Goal: Transaction & Acquisition: Purchase product/service

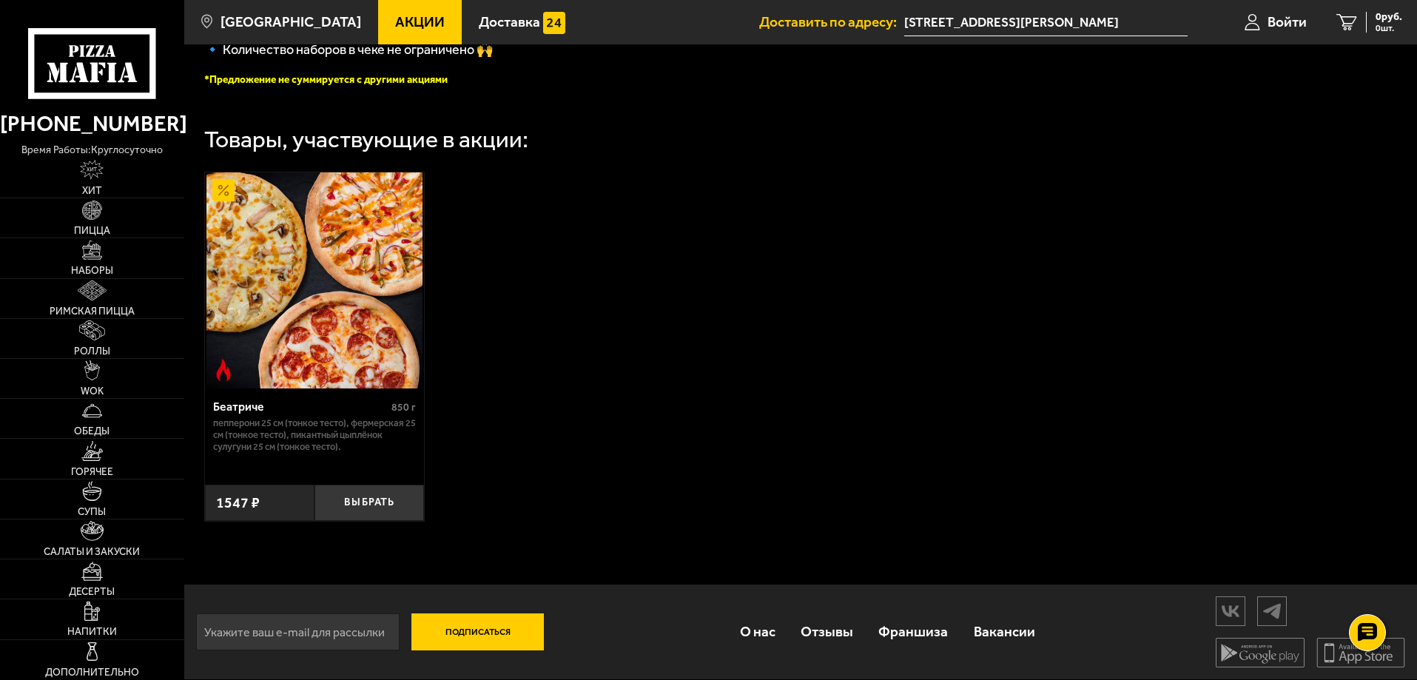
scroll to position [447, 0]
click at [87, 454] on img at bounding box center [92, 451] width 22 height 20
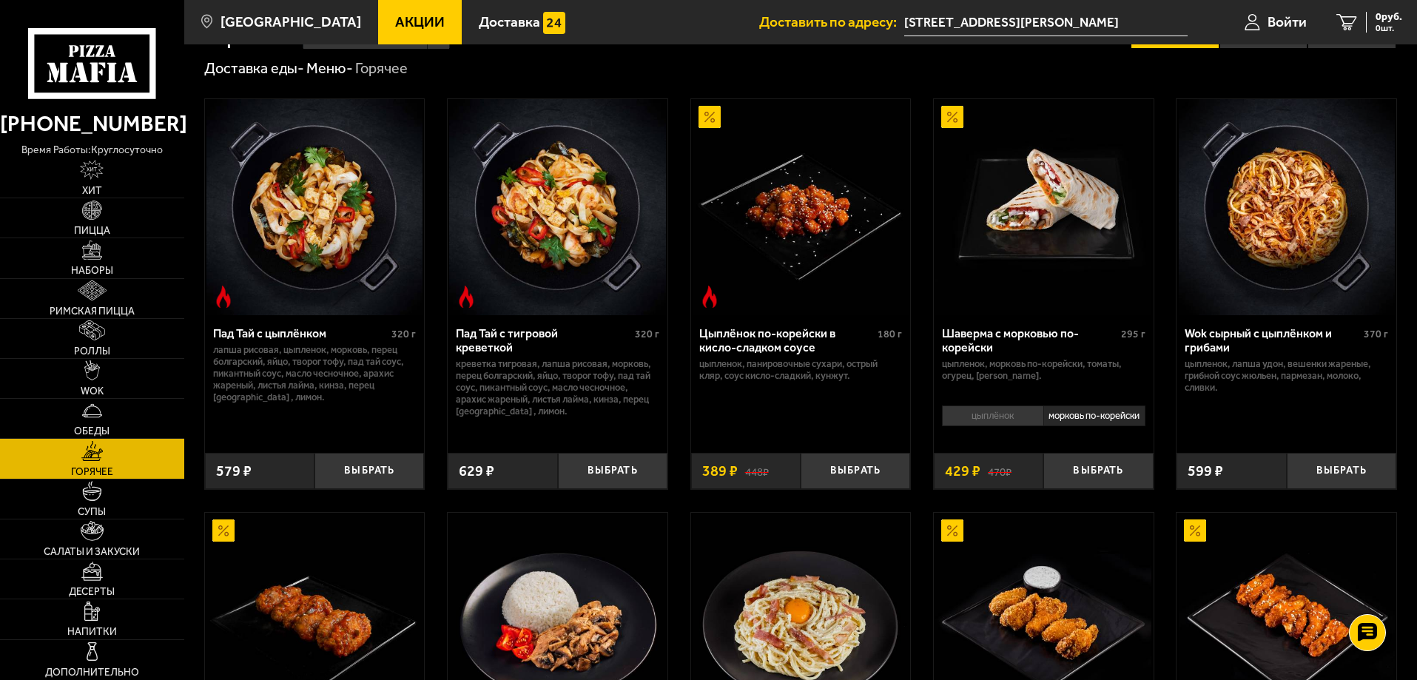
scroll to position [74, 0]
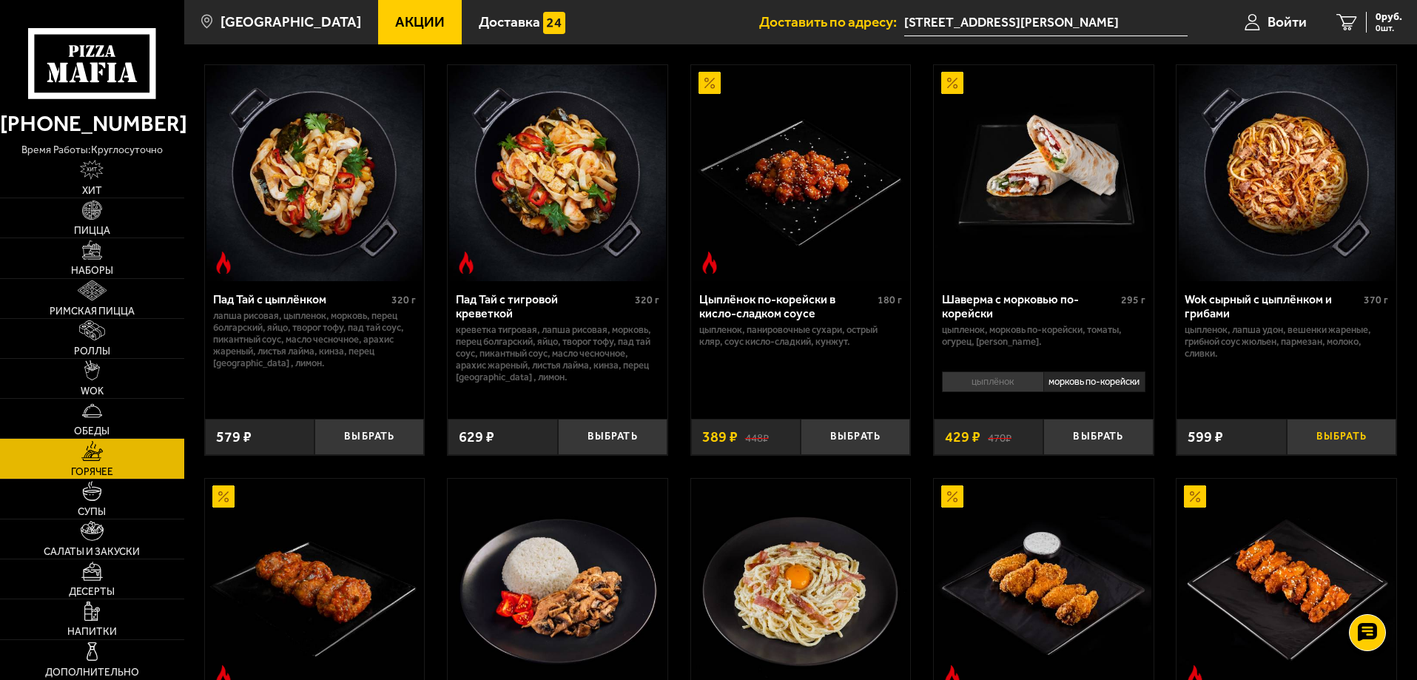
click at [1324, 445] on button "Выбрать" at bounding box center [1342, 437] width 110 height 36
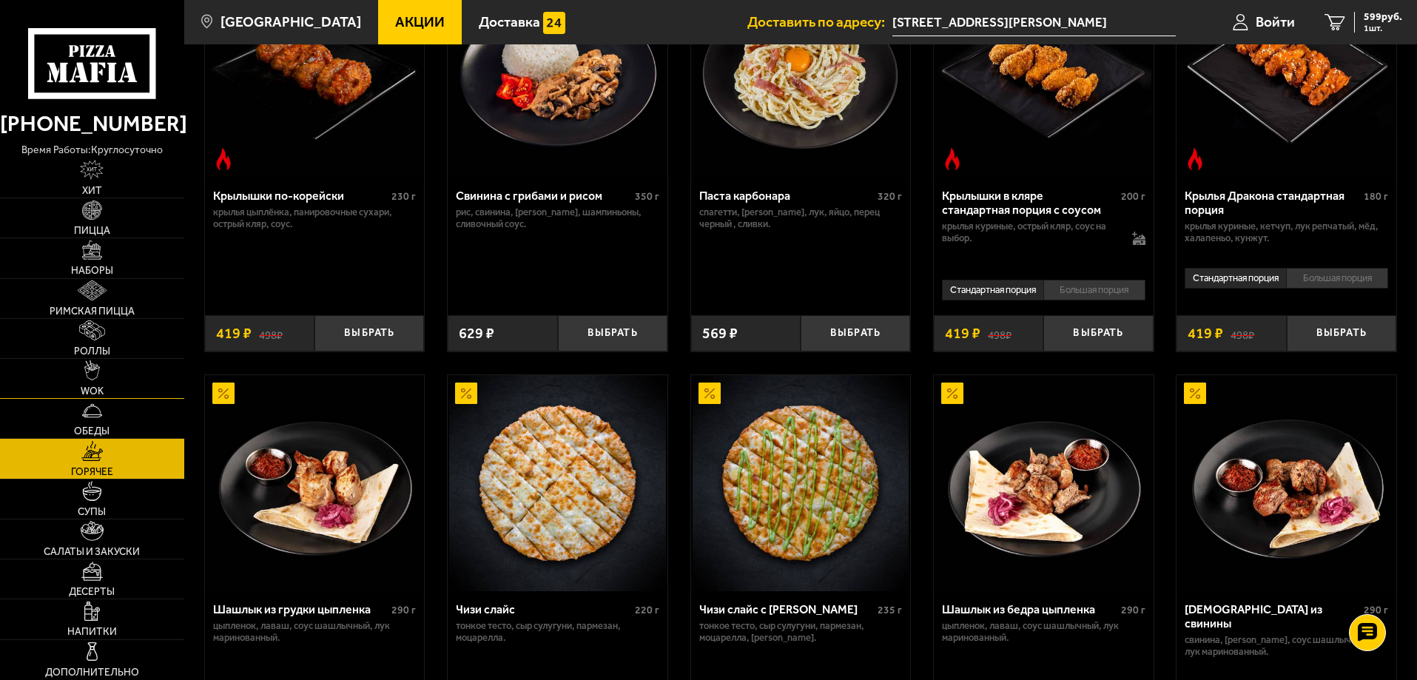
scroll to position [592, 0]
click at [93, 333] on img at bounding box center [91, 330] width 25 height 20
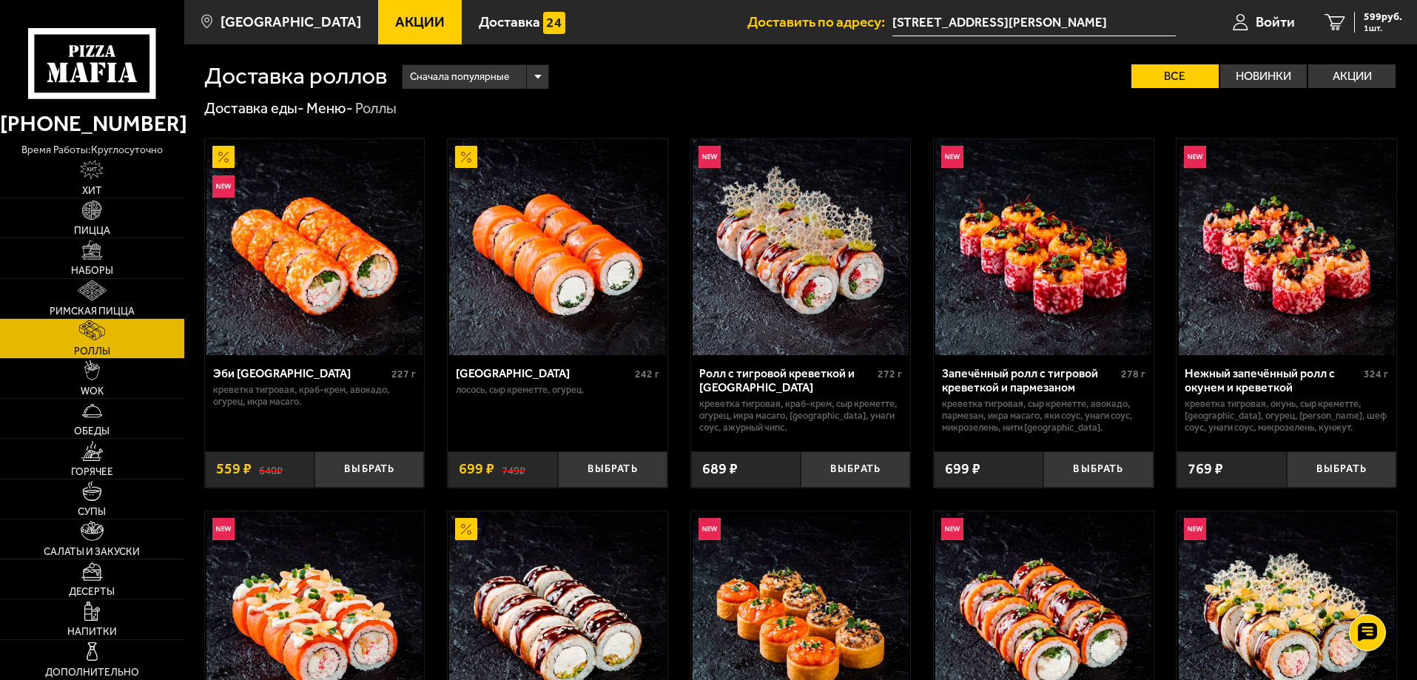
click at [540, 75] on div "Сначала популярные" at bounding box center [476, 77] width 146 height 24
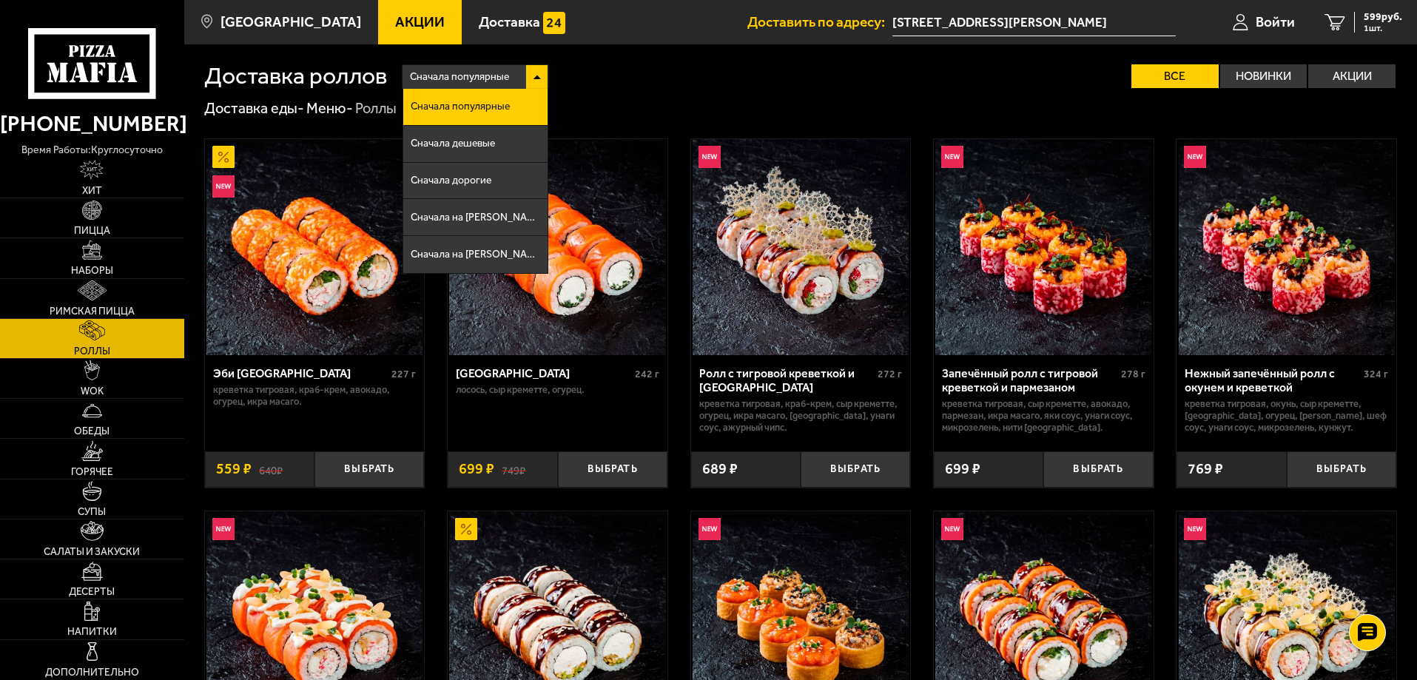
click at [652, 64] on div "Сначала популярные Сначала популярные Сначала дешевые Сначала дорогие Сначала н…" at bounding box center [892, 76] width 1010 height 24
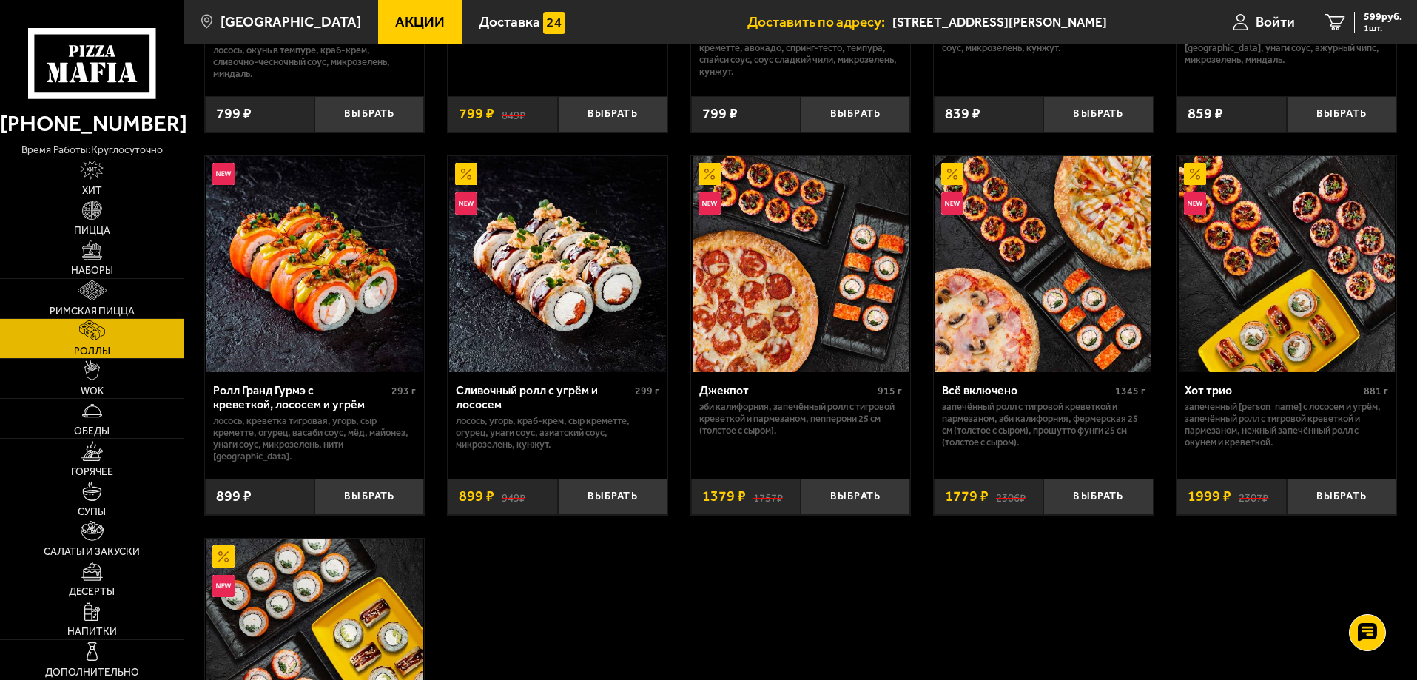
scroll to position [814, 0]
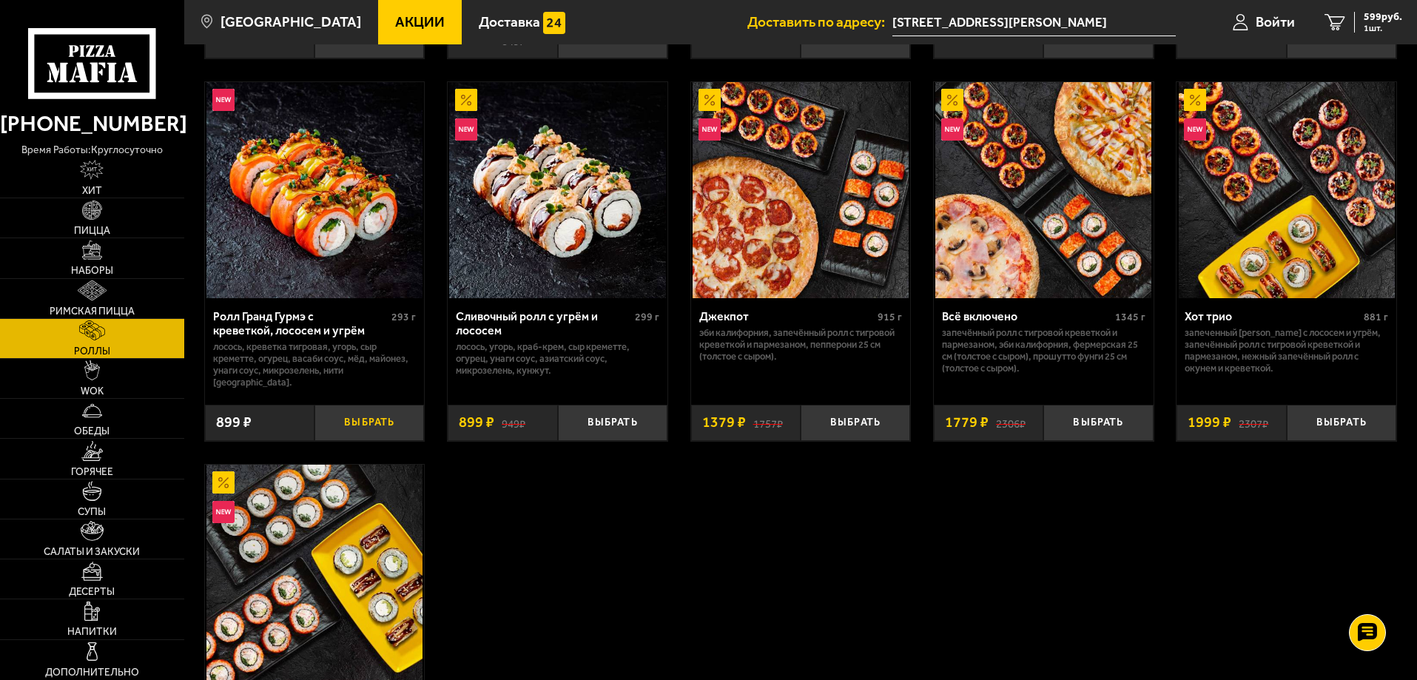
click at [339, 412] on button "Выбрать" at bounding box center [370, 423] width 110 height 36
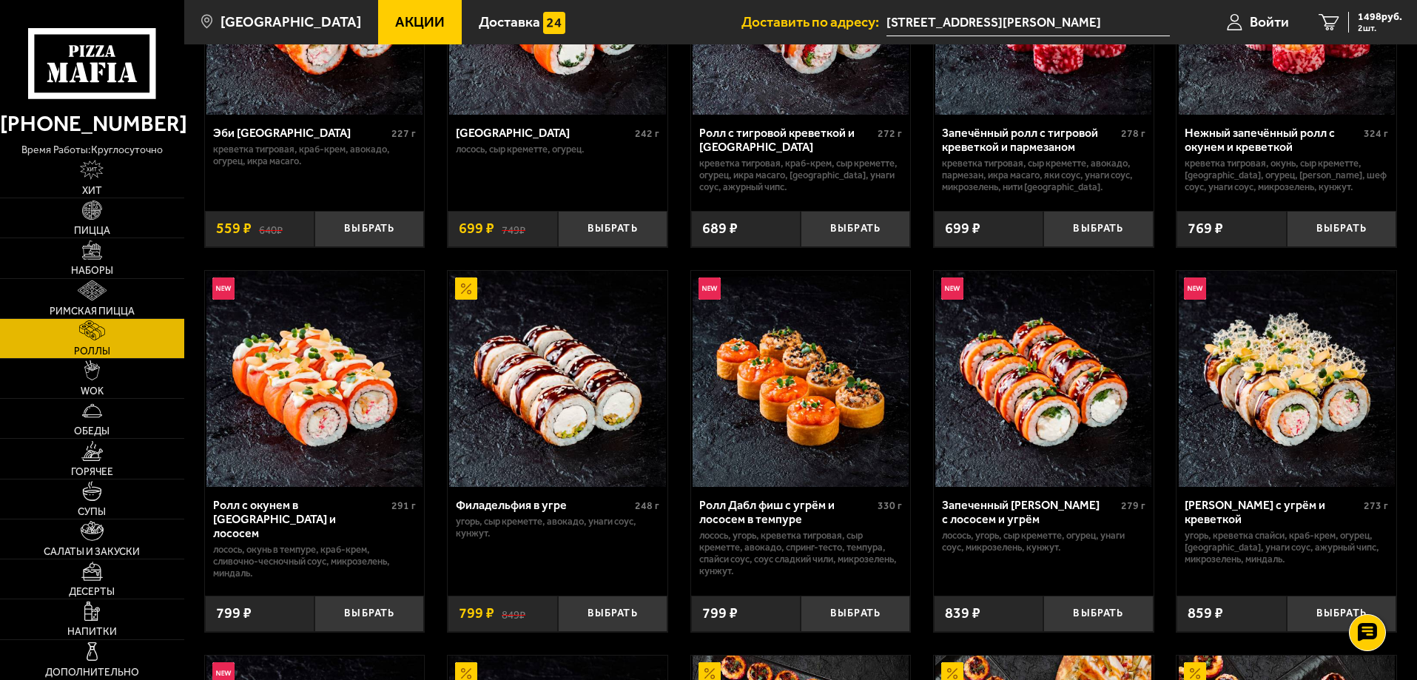
scroll to position [0, 0]
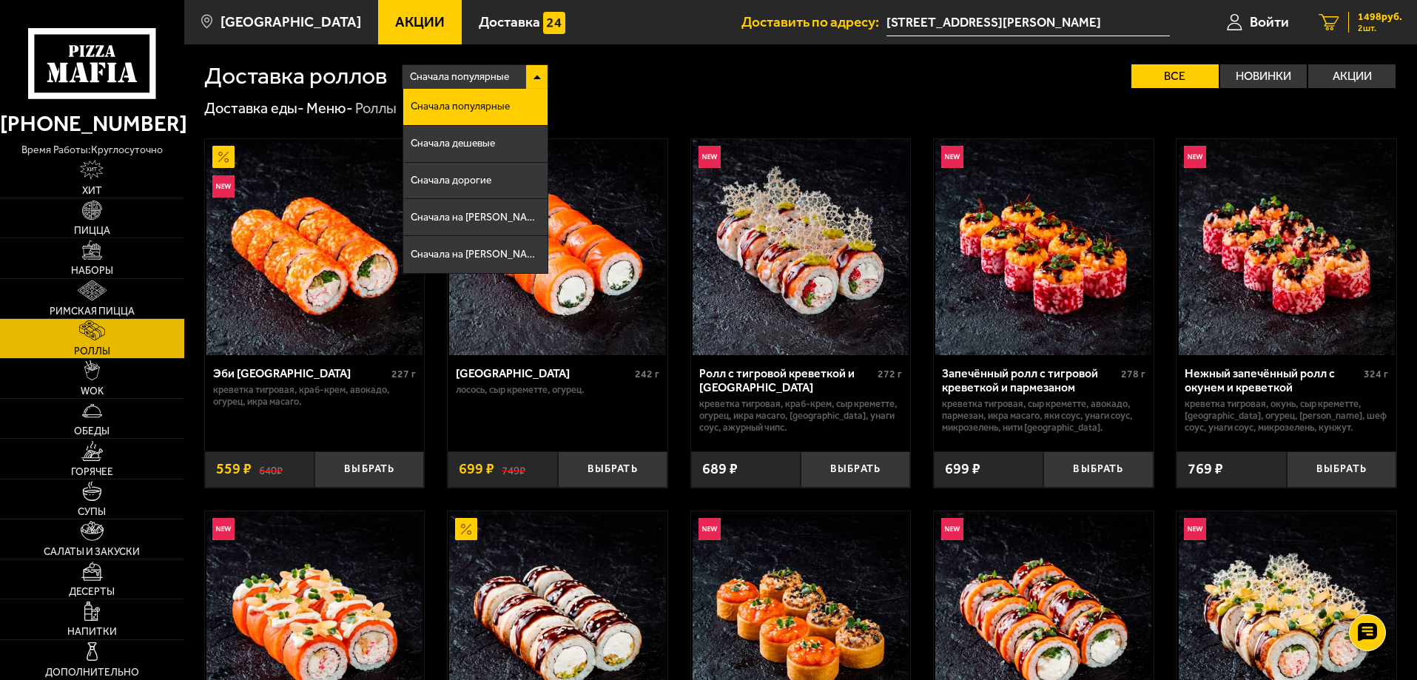
click at [1371, 10] on link "2 1498 руб. 2 шт." at bounding box center [1360, 22] width 113 height 44
